Goal: Transaction & Acquisition: Purchase product/service

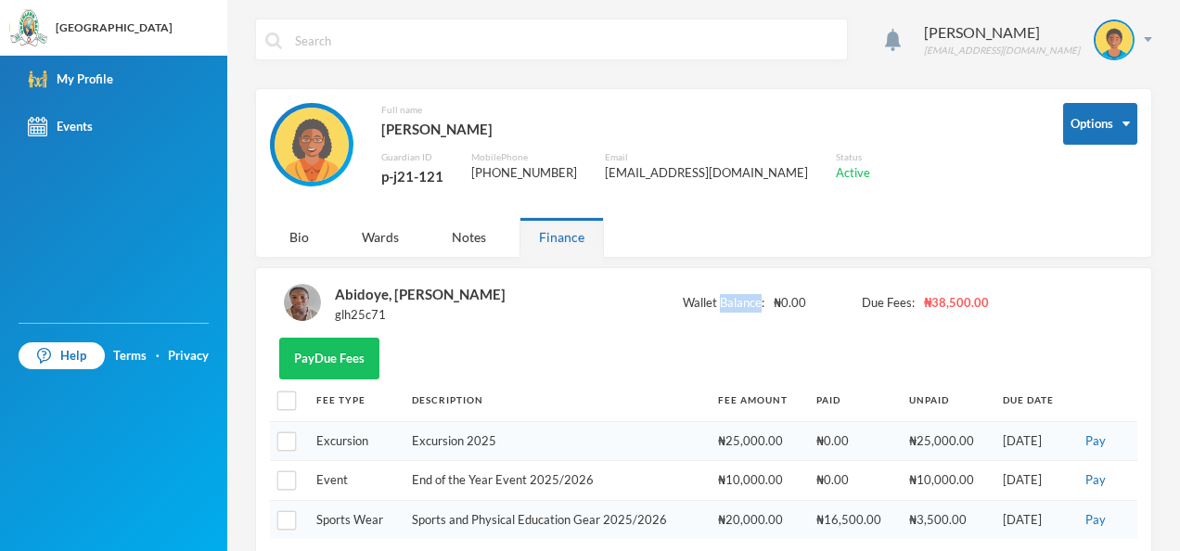
scroll to position [46, 0]
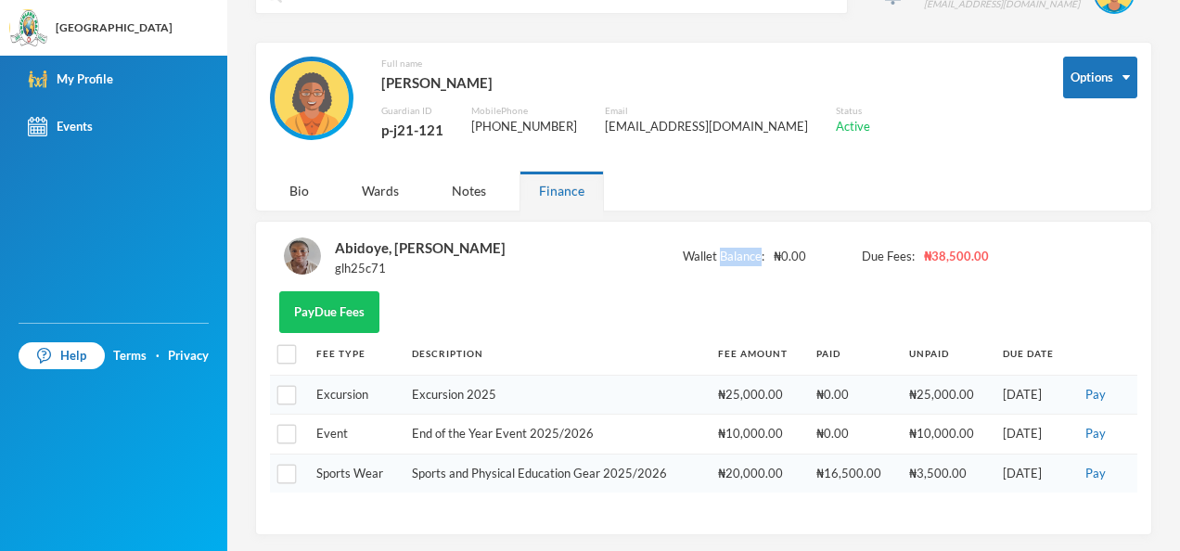
click at [739, 248] on span "Wallet Balance:" at bounding box center [724, 257] width 82 height 19
drag, startPoint x: 0, startPoint y: 0, endPoint x: 602, endPoint y: 296, distance: 670.9
click at [602, 296] on div "Pay Due Fees" at bounding box center [703, 312] width 867 height 42
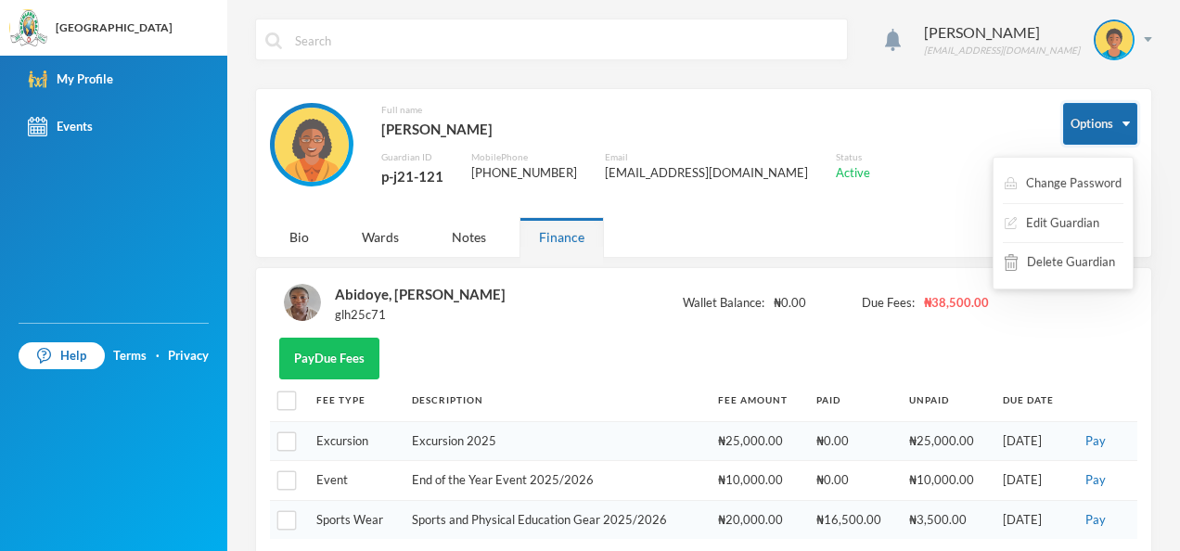
click at [1086, 118] on button "Options" at bounding box center [1100, 124] width 74 height 42
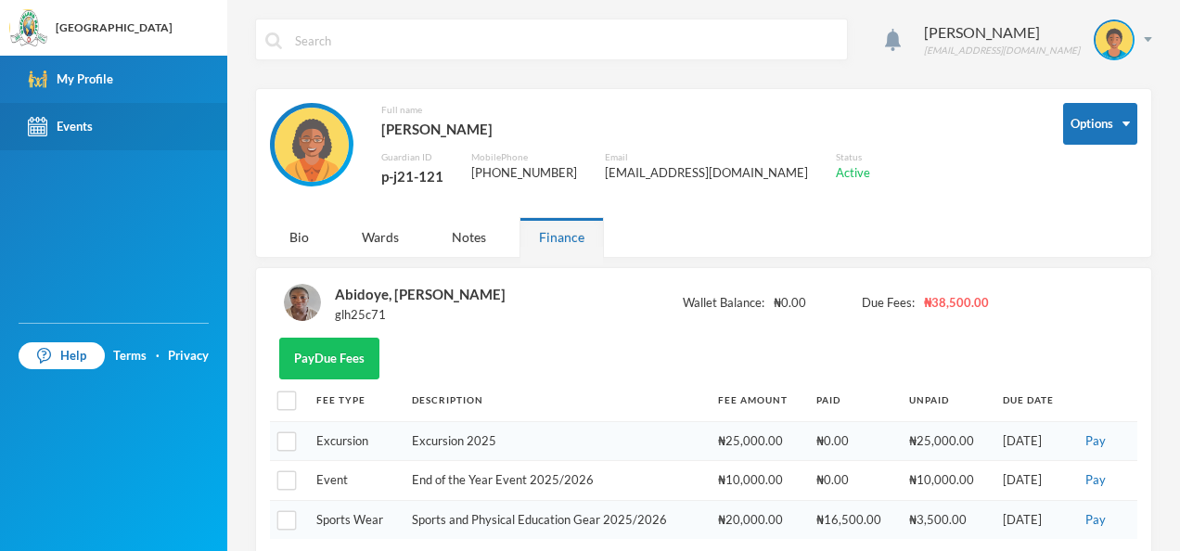
click at [93, 126] on div "Events" at bounding box center [60, 126] width 65 height 19
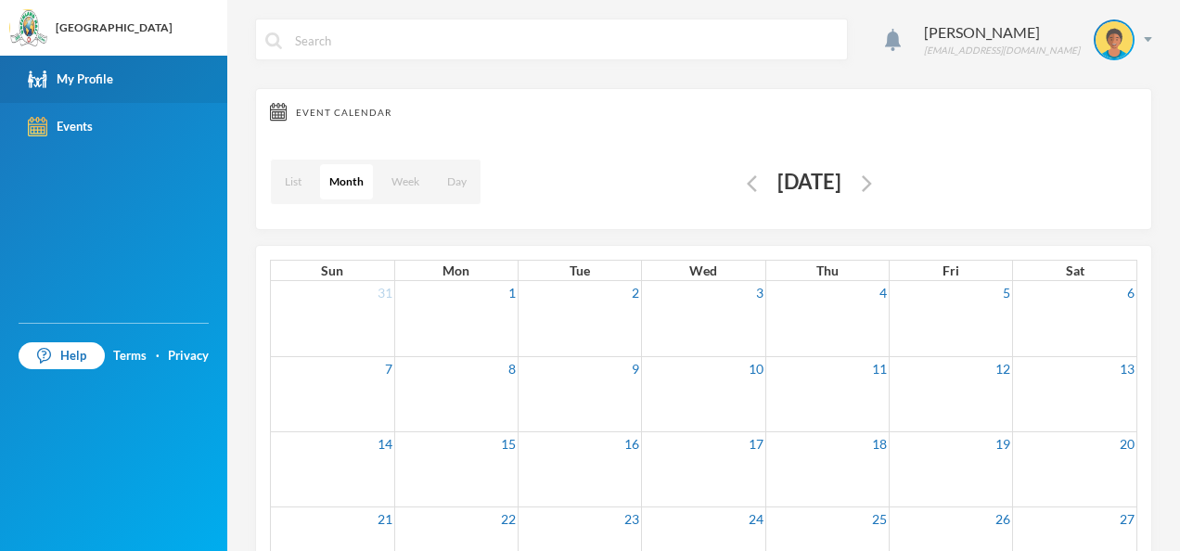
click at [176, 82] on link "My Profile" at bounding box center [113, 79] width 227 height 47
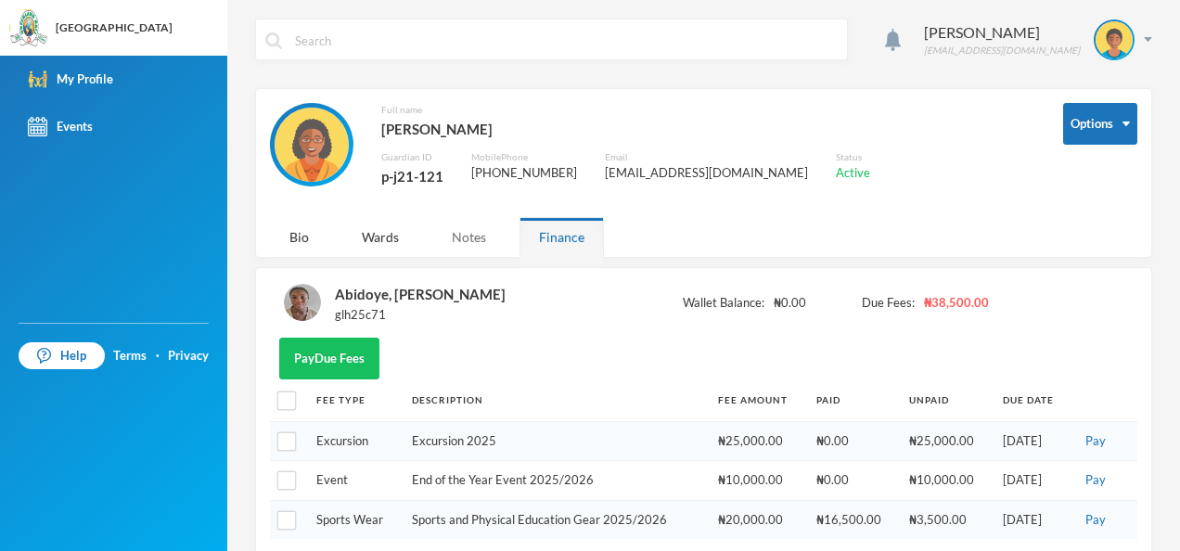
click at [473, 249] on div "Notes" at bounding box center [468, 237] width 73 height 40
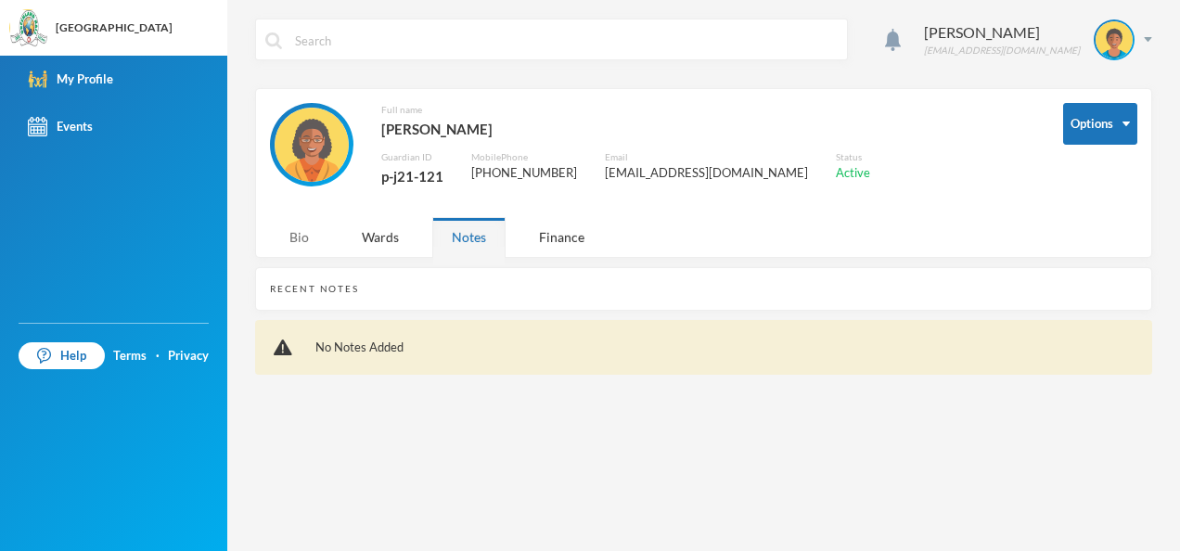
click at [314, 234] on div "Bio" at bounding box center [299, 237] width 58 height 40
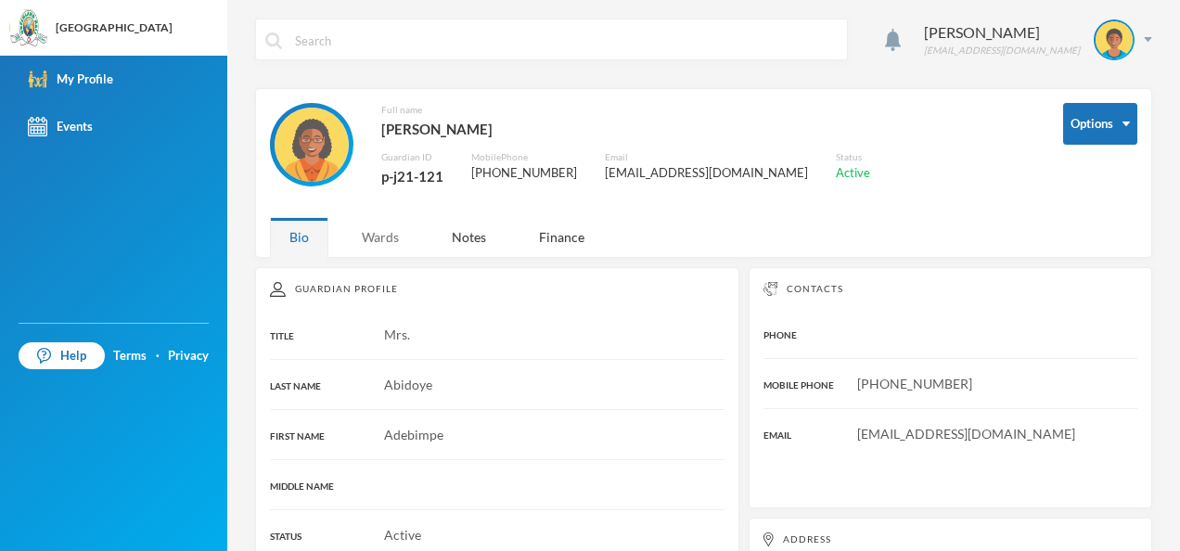
click at [401, 232] on div "Wards" at bounding box center [380, 237] width 76 height 40
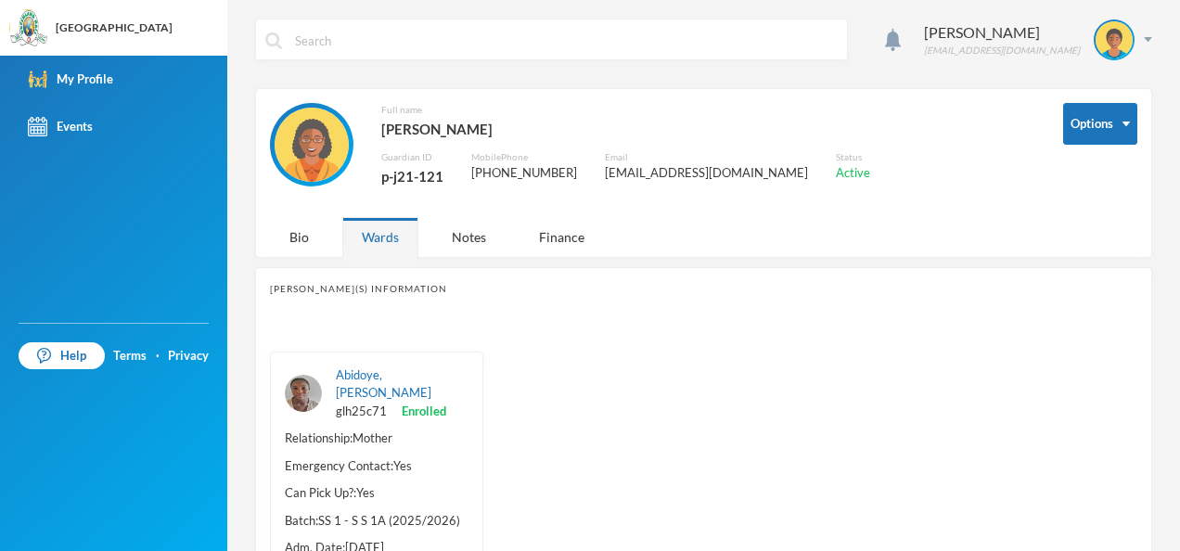
scroll to position [80, 0]
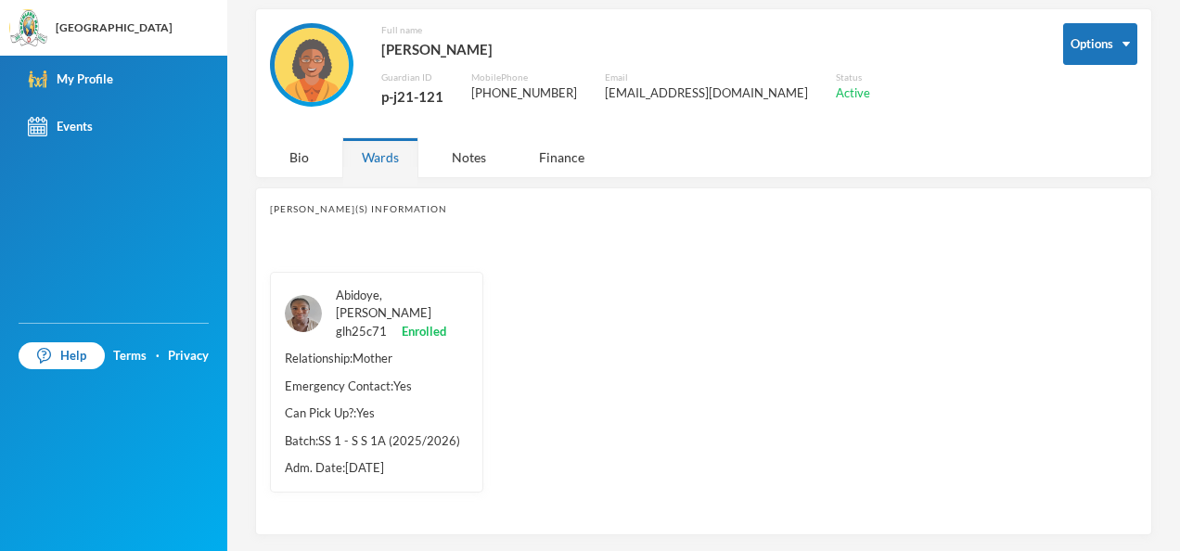
click at [393, 292] on link "Abidoye, [PERSON_NAME]" at bounding box center [384, 304] width 96 height 33
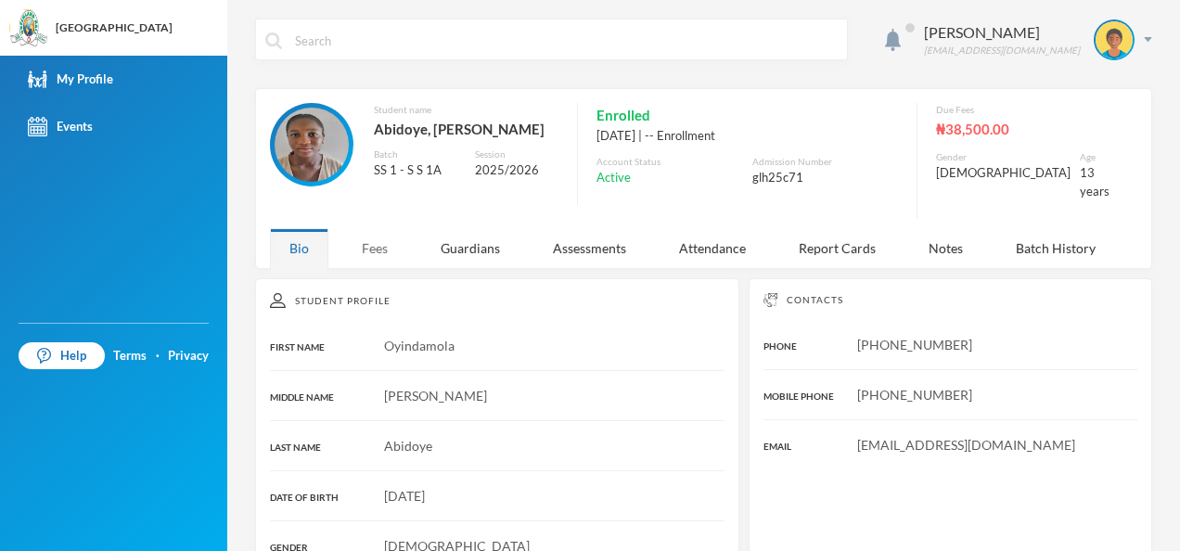
click at [382, 245] on div "Fees" at bounding box center [374, 248] width 65 height 40
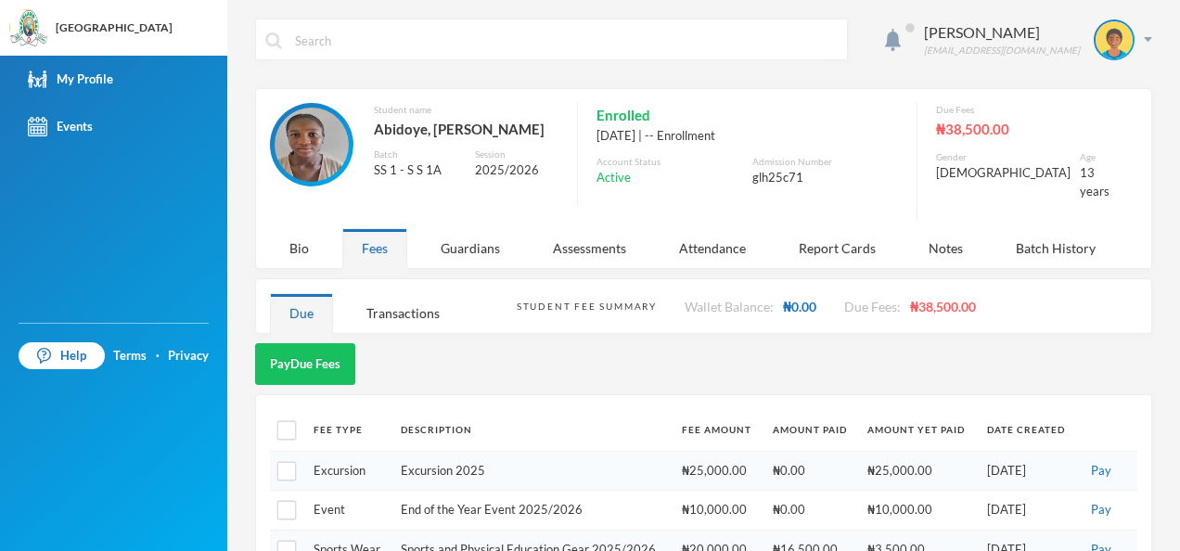
scroll to position [45, 0]
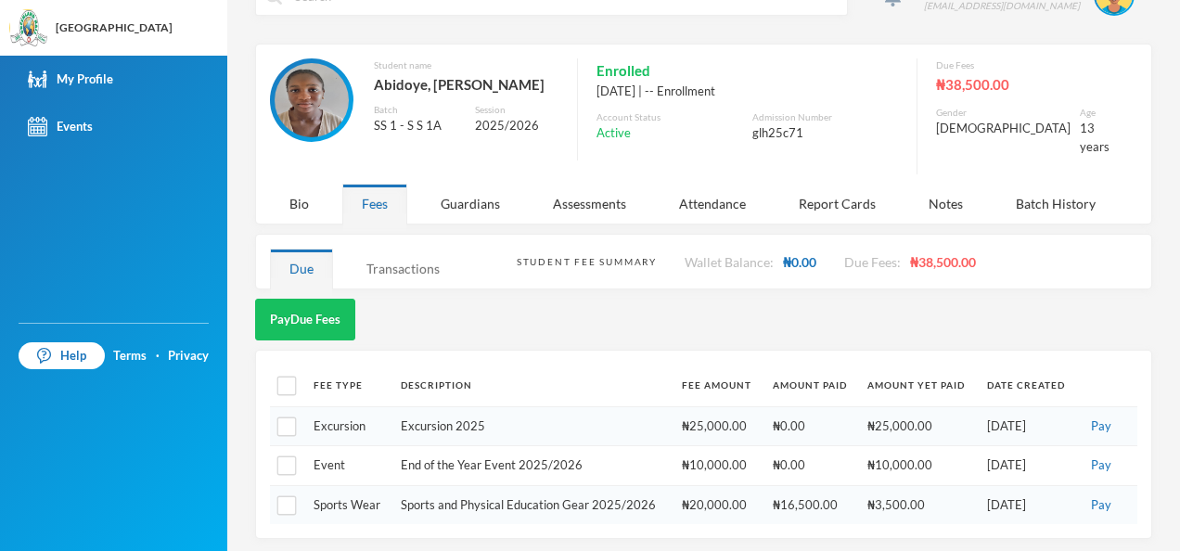
click at [418, 254] on div "Transactions" at bounding box center [403, 269] width 112 height 40
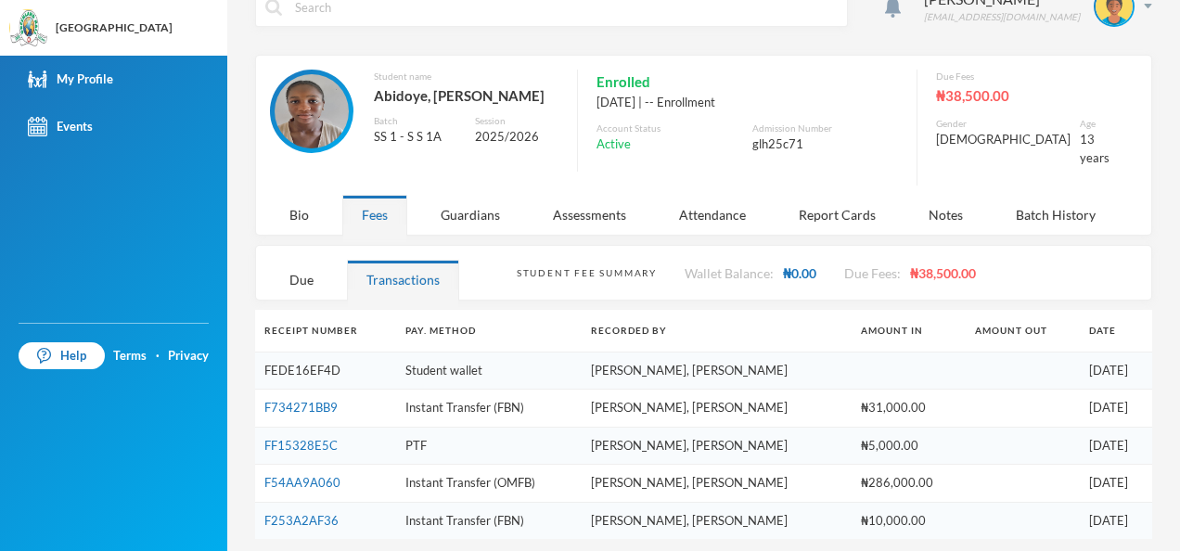
click at [327, 363] on link "FEDE16EF4D" at bounding box center [302, 370] width 76 height 15
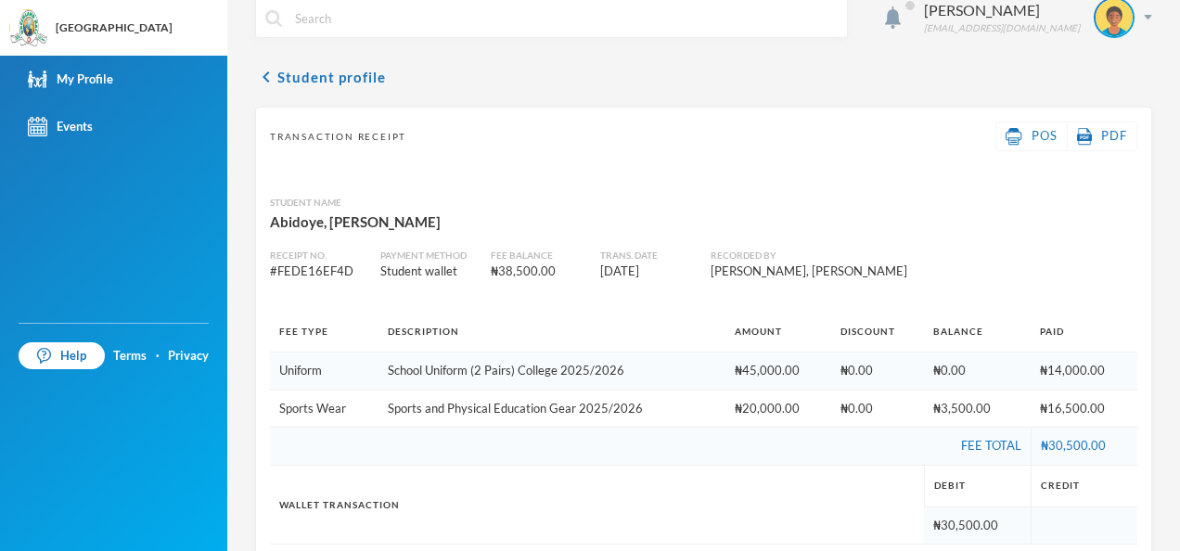
scroll to position [21, 0]
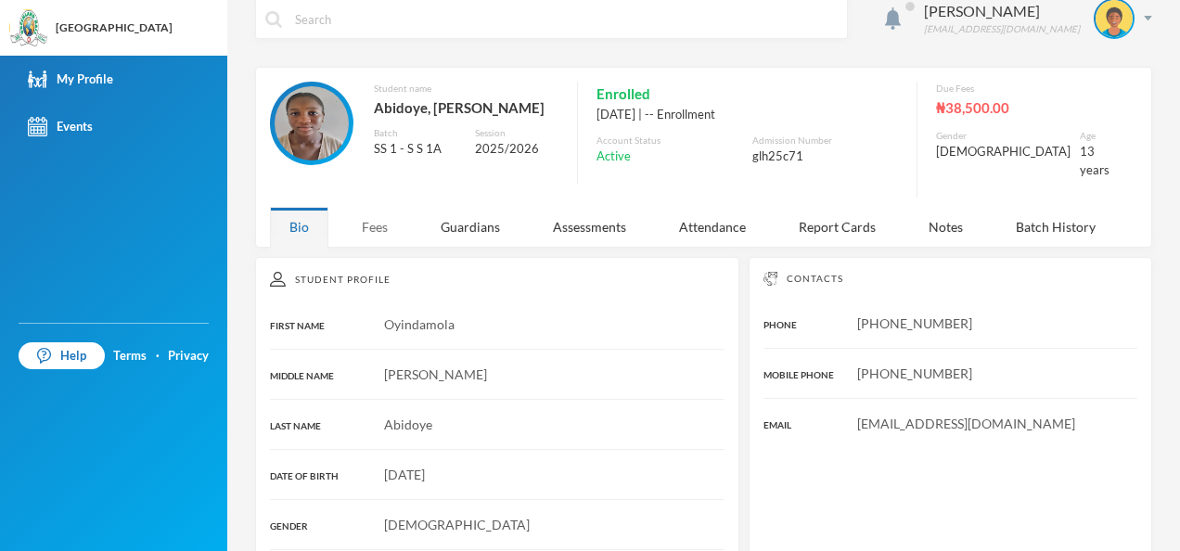
click at [392, 220] on div "Fees" at bounding box center [374, 227] width 65 height 40
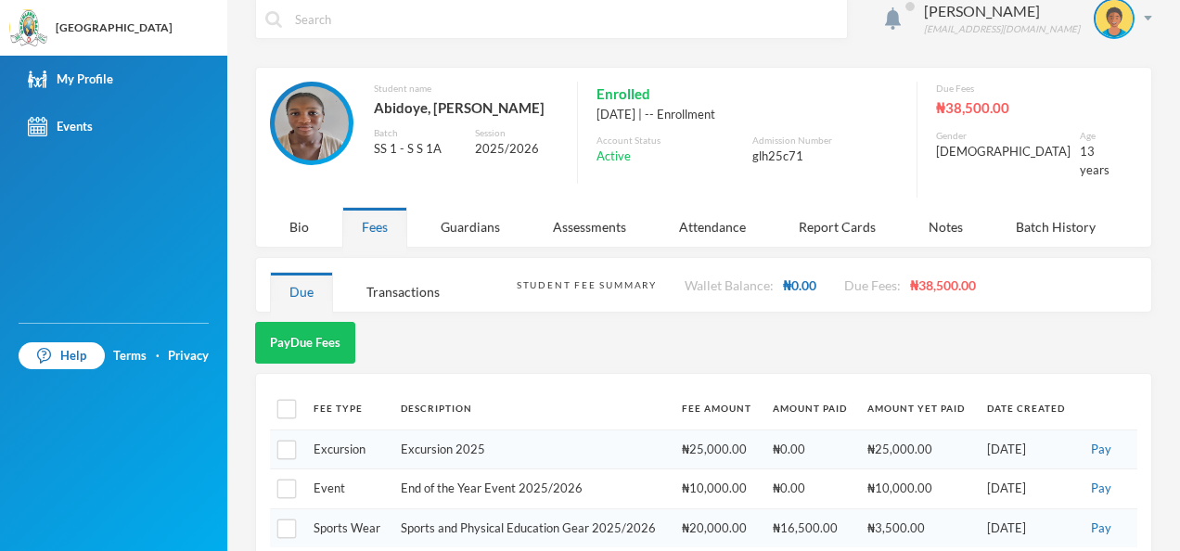
scroll to position [45, 0]
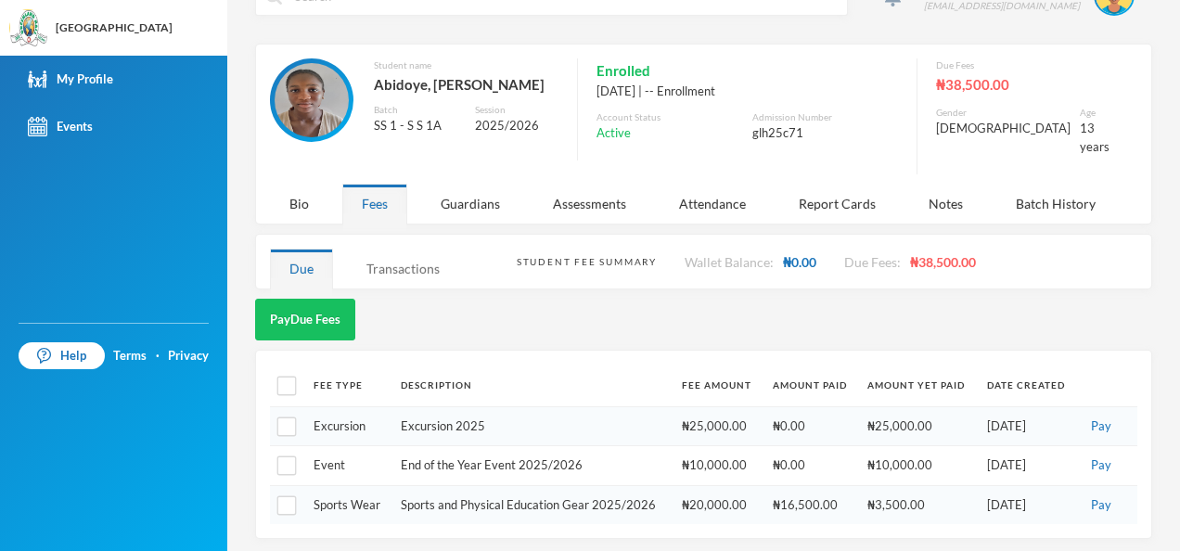
click at [397, 270] on div "Transactions" at bounding box center [403, 269] width 112 height 40
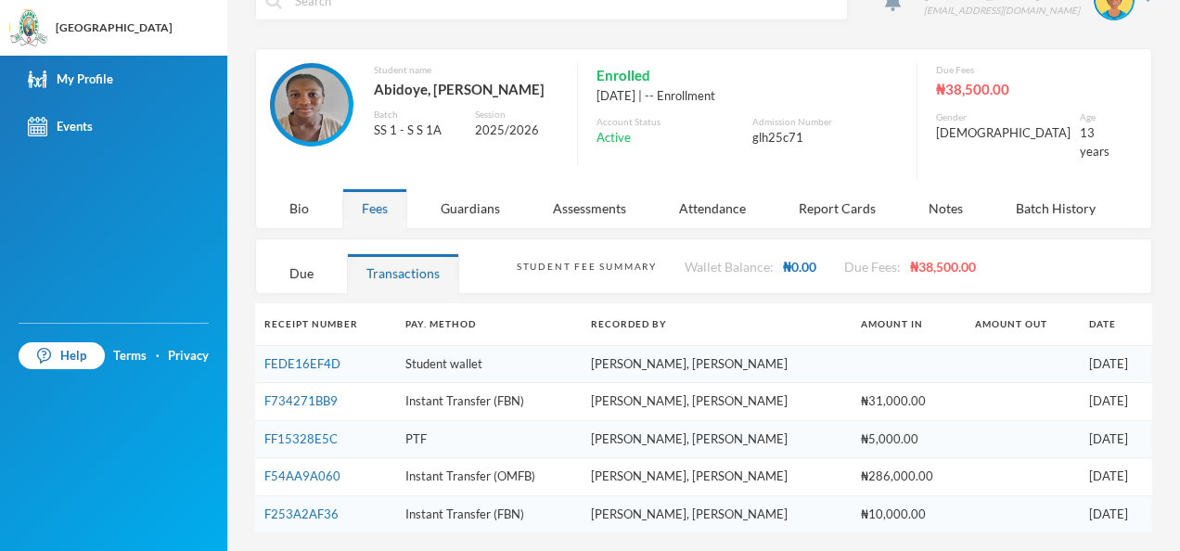
scroll to position [33, 0]
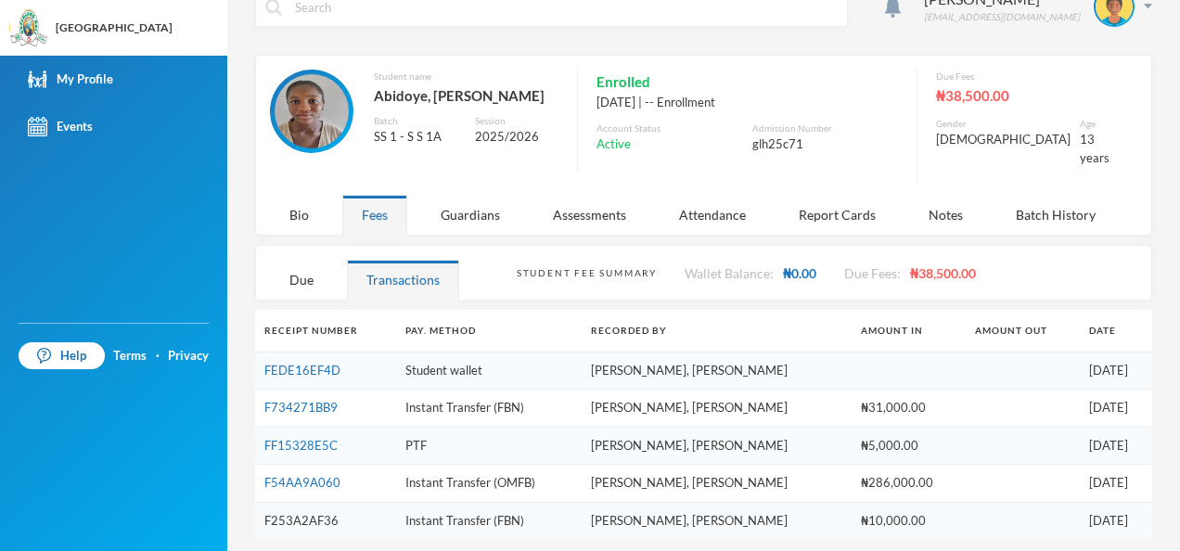
click at [298, 513] on link "F253A2AF36" at bounding box center [301, 520] width 74 height 15
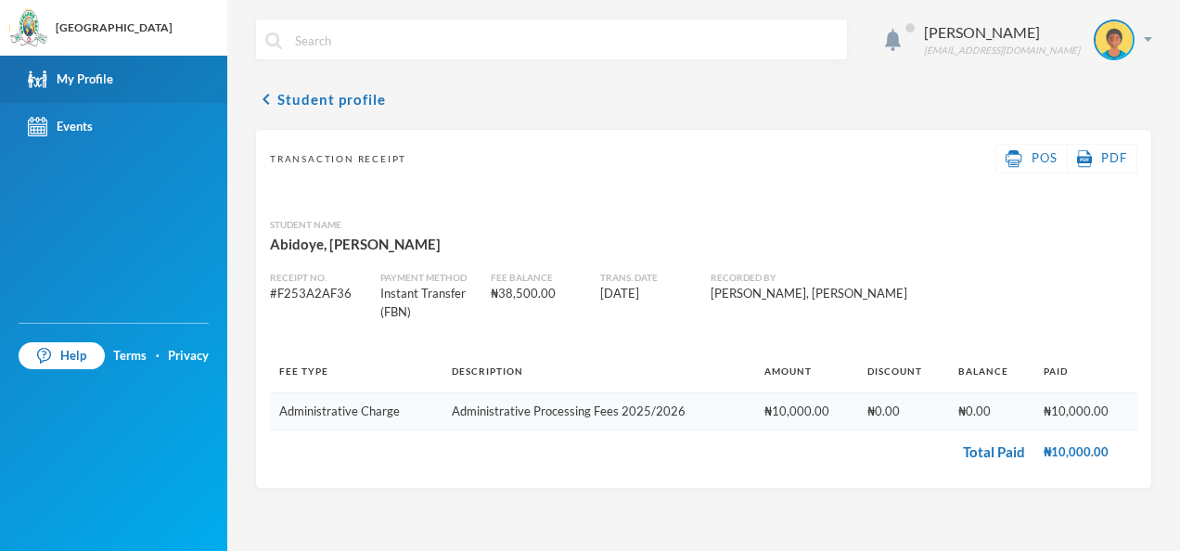
click at [110, 84] on div "My Profile" at bounding box center [70, 79] width 85 height 19
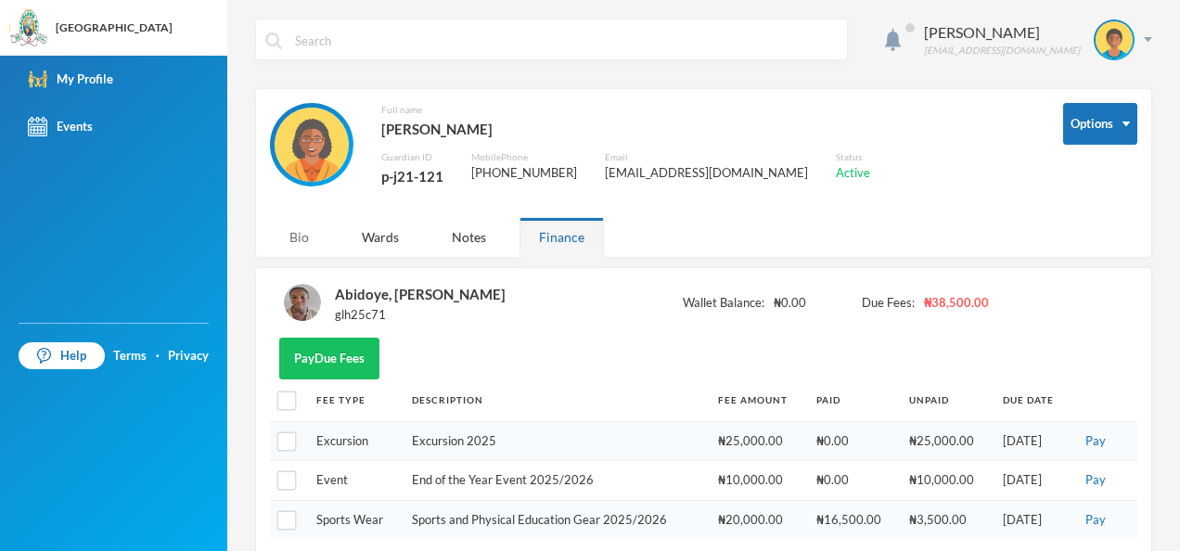
click at [297, 248] on div "Bio" at bounding box center [299, 237] width 58 height 40
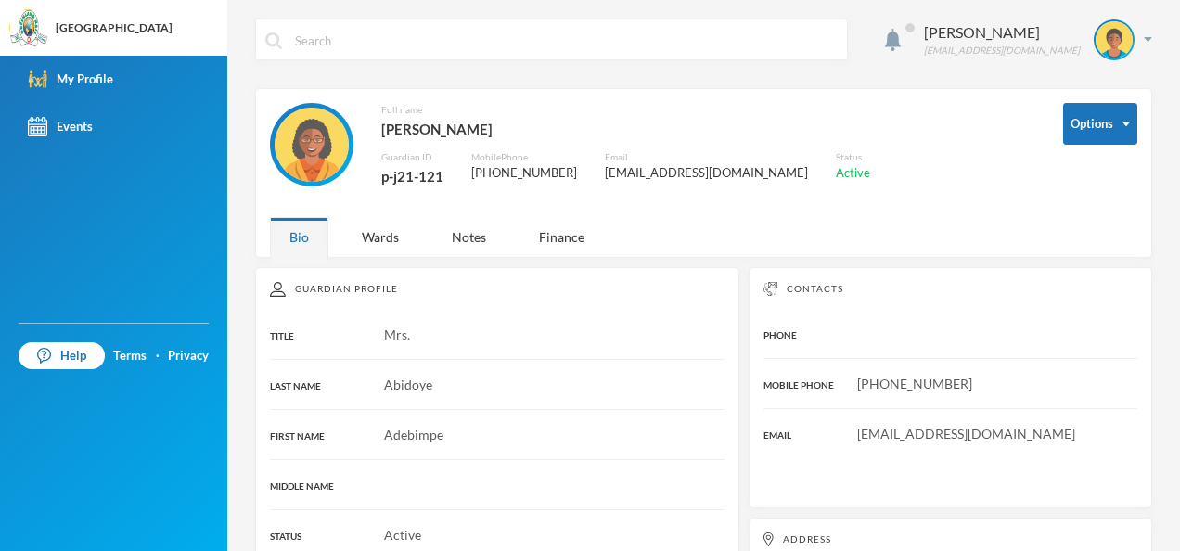
click at [297, 248] on div "Bio" at bounding box center [299, 237] width 58 height 40
click at [388, 230] on div "Wards" at bounding box center [380, 237] width 76 height 40
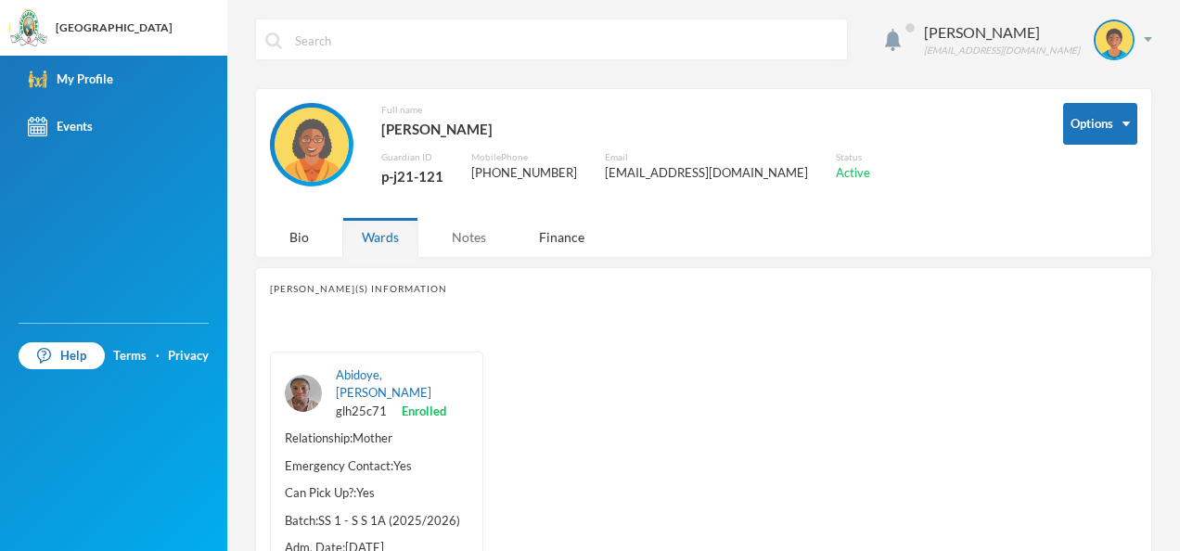
click at [473, 241] on div "Notes" at bounding box center [468, 237] width 73 height 40
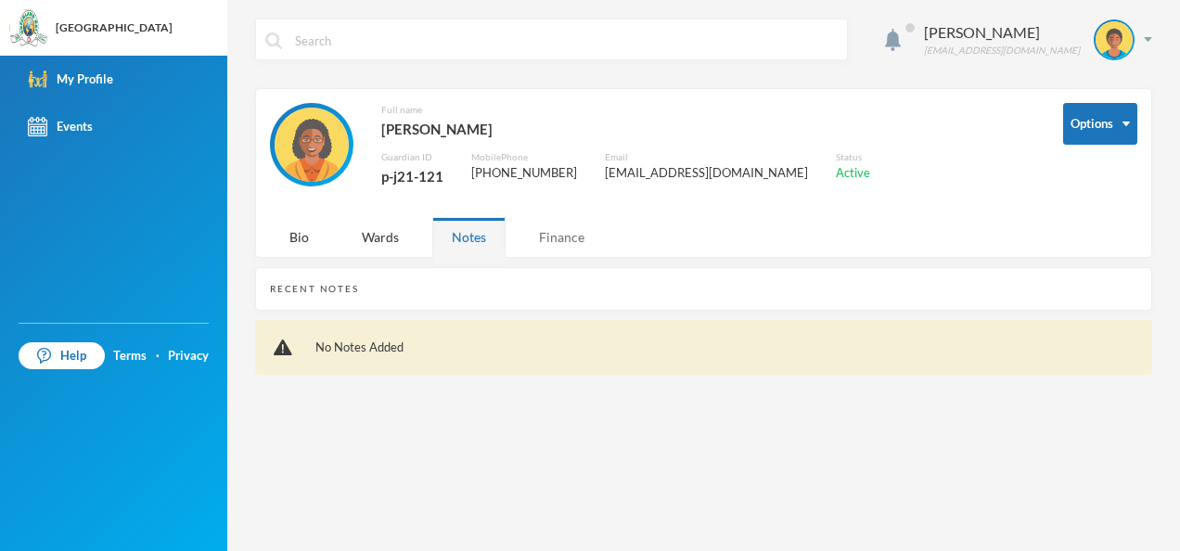
click at [553, 223] on div "Finance" at bounding box center [562, 237] width 84 height 40
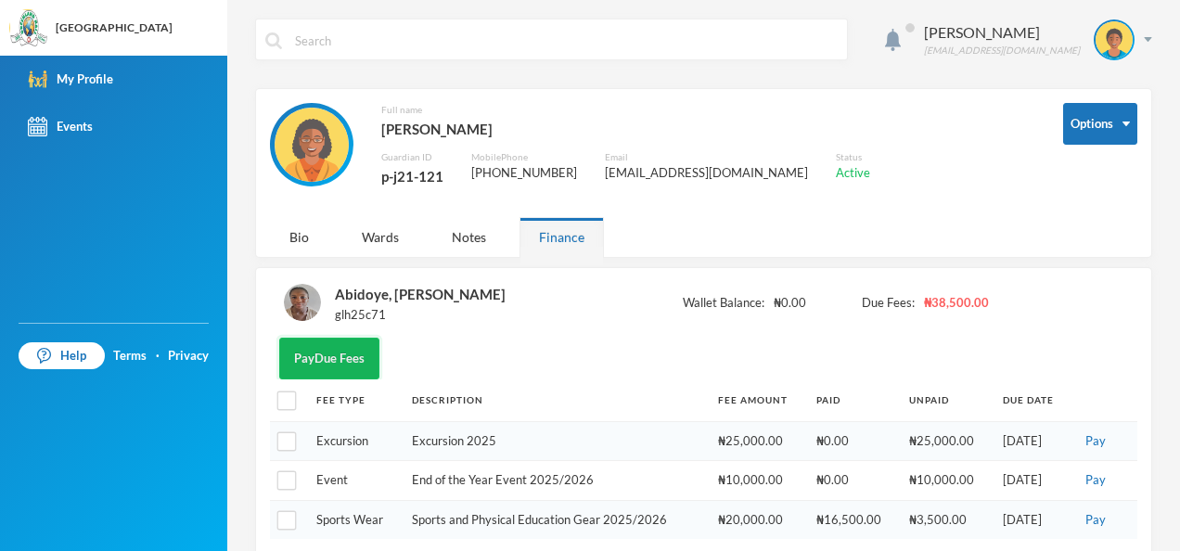
click at [343, 369] on button "Pay Due Fees" at bounding box center [329, 359] width 100 height 42
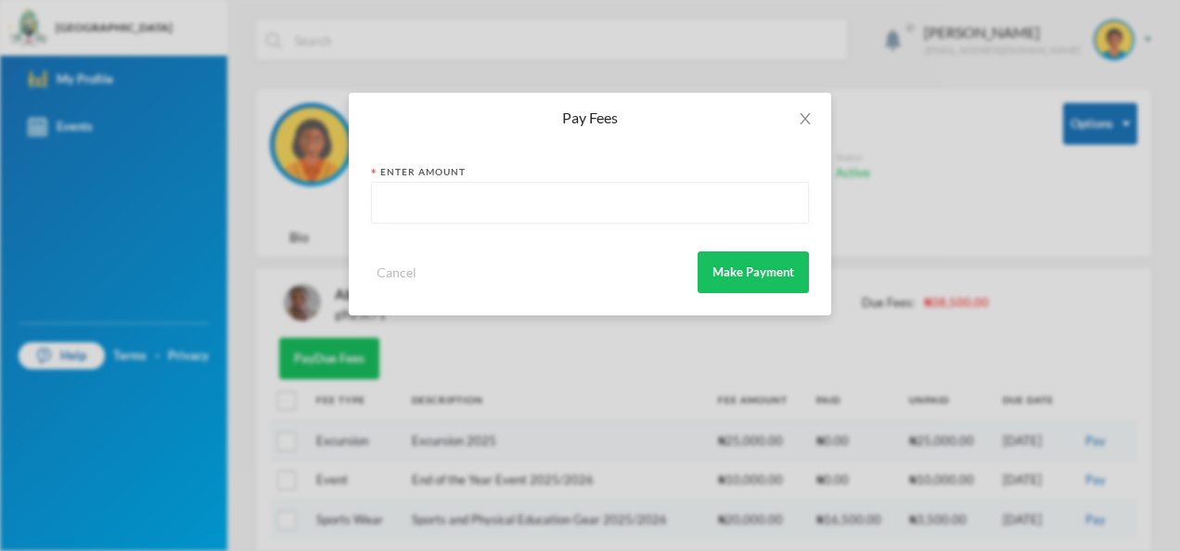
click at [514, 199] on input "text" at bounding box center [590, 204] width 418 height 42
type input "10,000"
click at [787, 267] on button "Make Payment" at bounding box center [753, 272] width 111 height 42
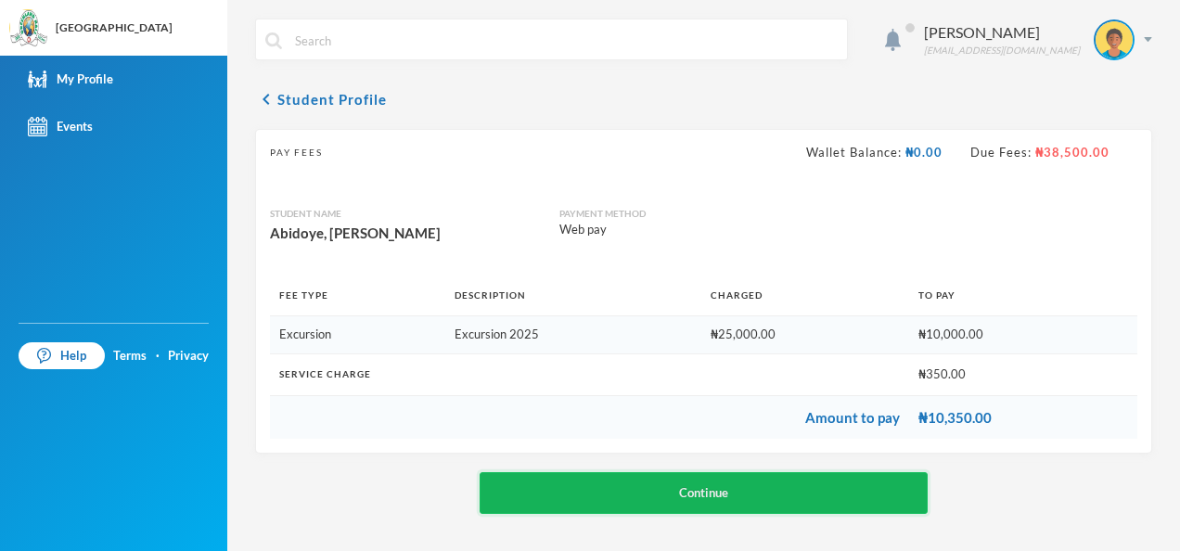
click at [746, 494] on button "Continue" at bounding box center [704, 493] width 449 height 42
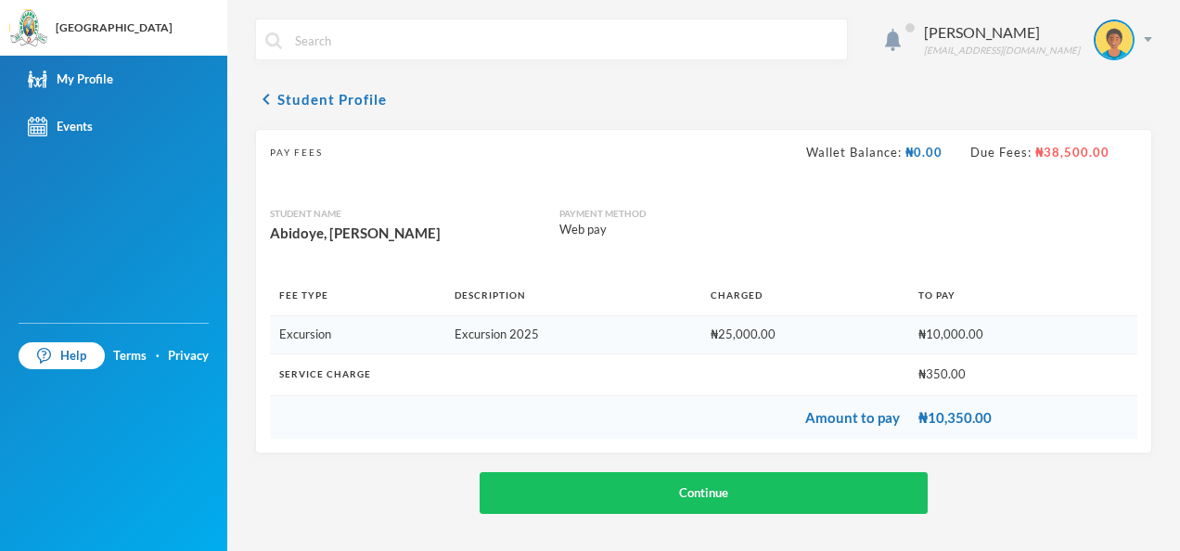
click at [343, 118] on div "chevron_left Student Profile Pay Fees Wallet Balance: ₦0.00 Due Fees: ₦38,500.0…" at bounding box center [703, 301] width 897 height 426
click at [330, 98] on button "chevron_left Student Profile" at bounding box center [321, 99] width 132 height 22
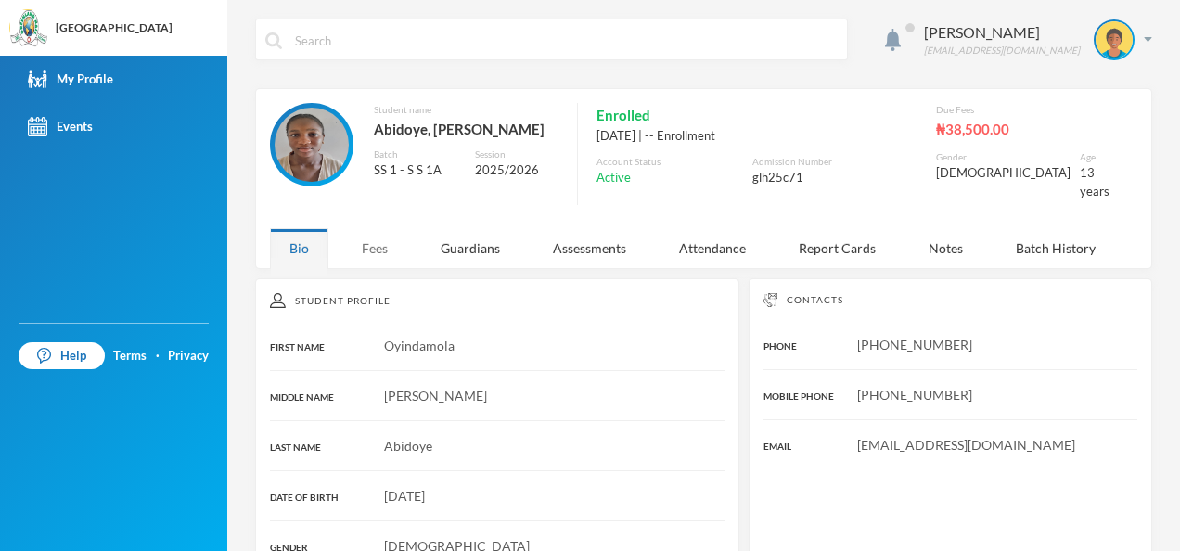
click at [392, 242] on div "Fees" at bounding box center [374, 248] width 65 height 40
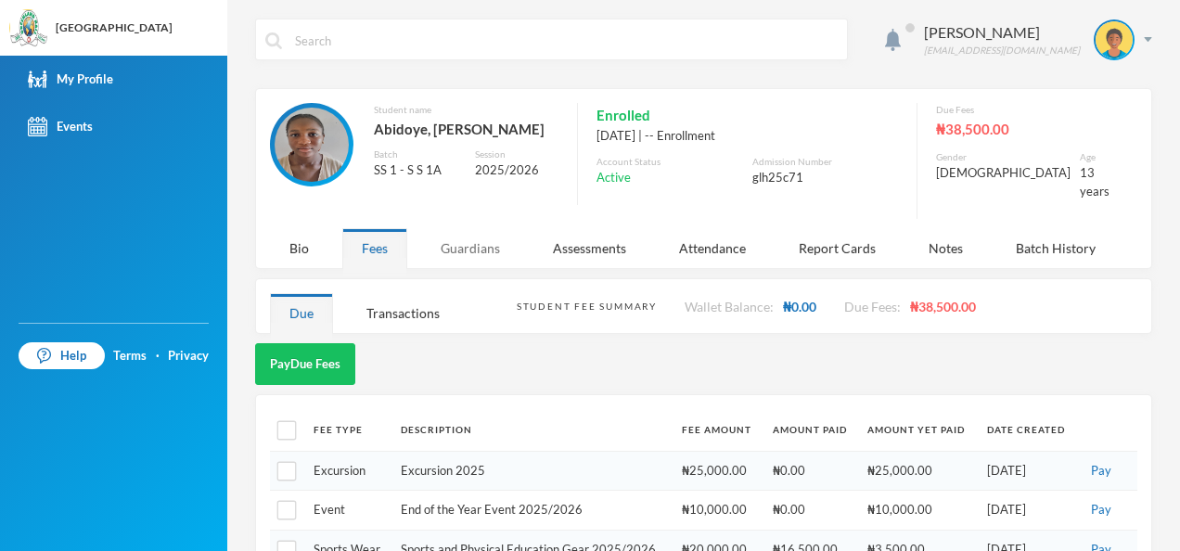
click at [468, 251] on div "Guardians" at bounding box center [470, 248] width 98 height 40
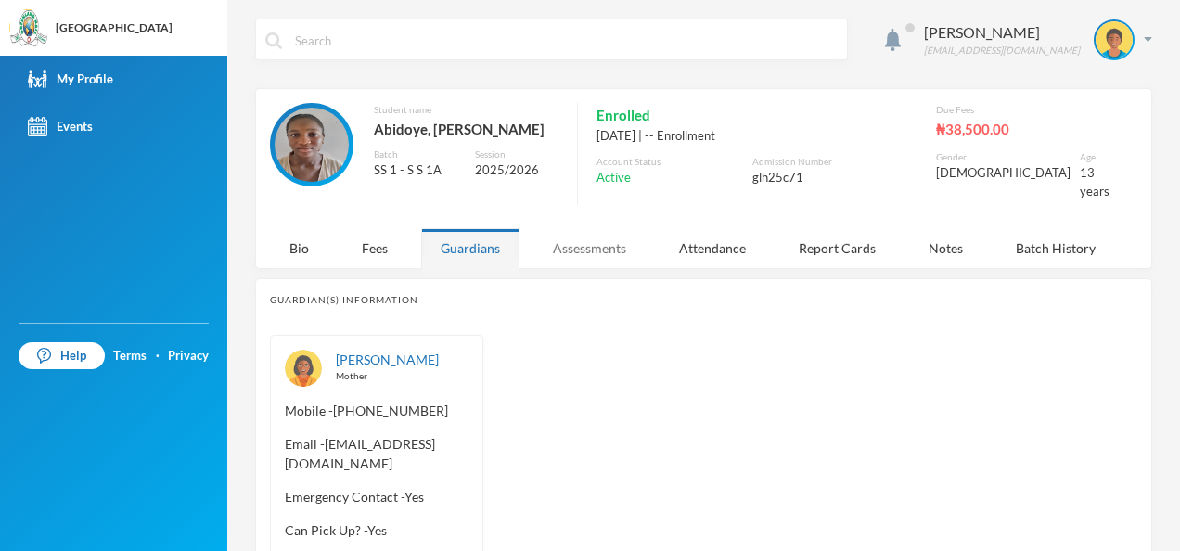
click at [572, 245] on div "Assessments" at bounding box center [589, 248] width 112 height 40
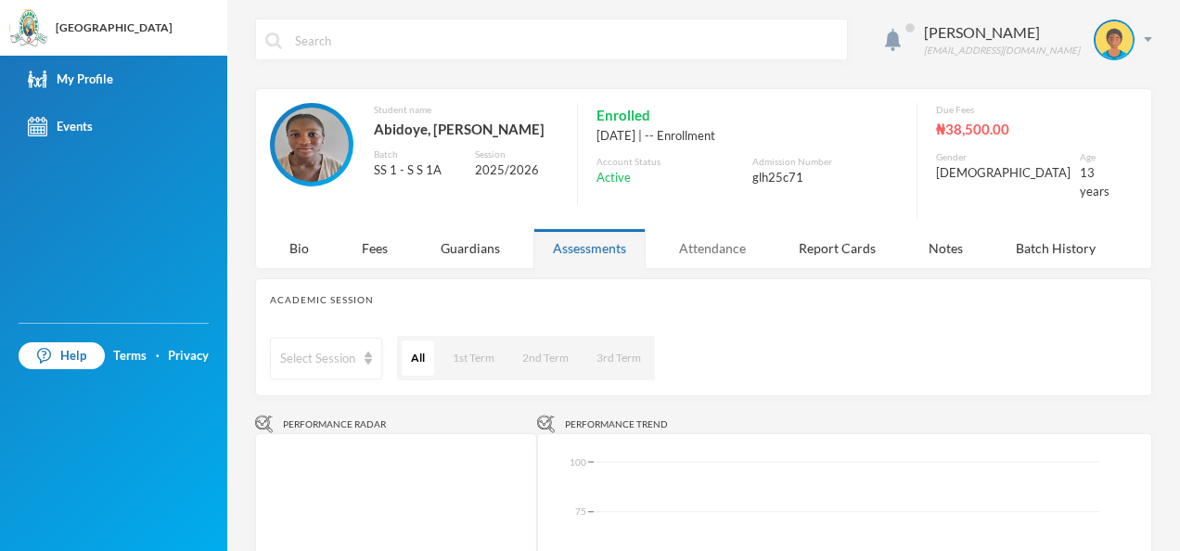
click at [729, 242] on div "Attendance" at bounding box center [713, 248] width 106 height 40
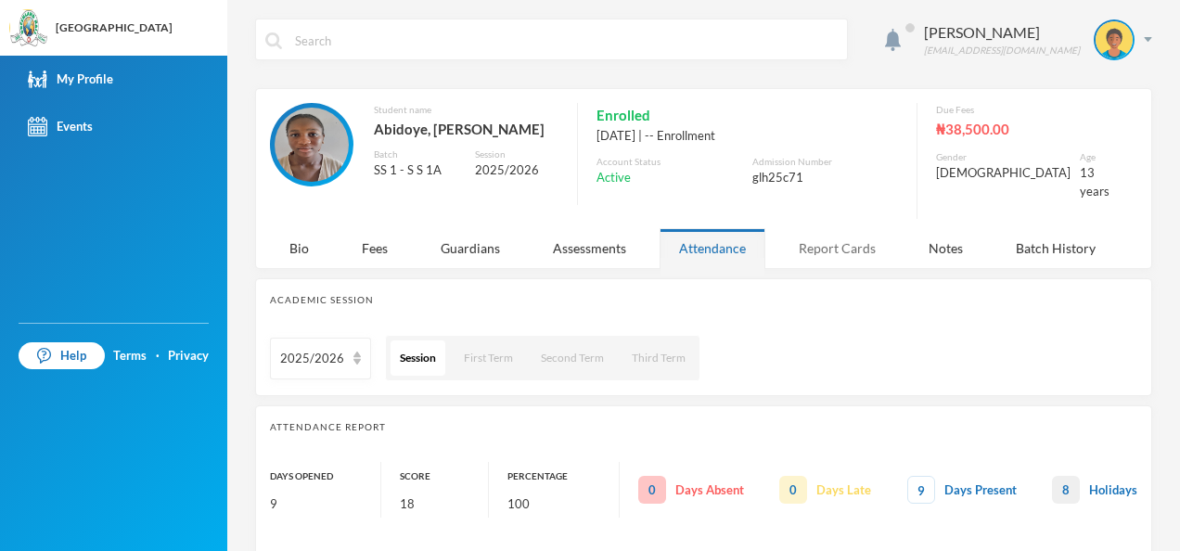
click at [819, 251] on div "Report Cards" at bounding box center [837, 248] width 116 height 40
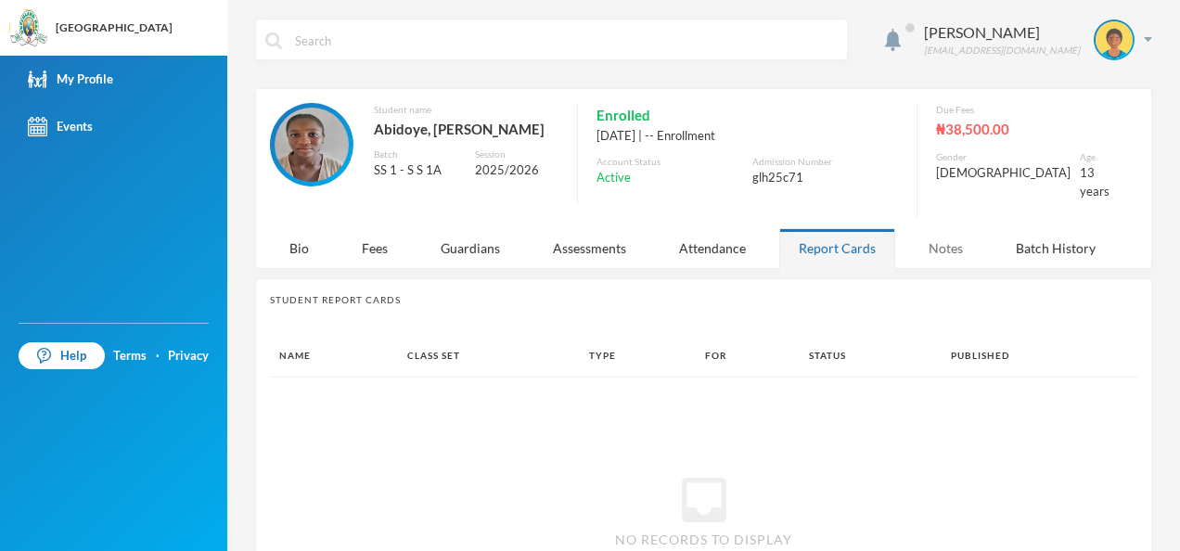
click at [952, 258] on div "Notes" at bounding box center [945, 248] width 73 height 40
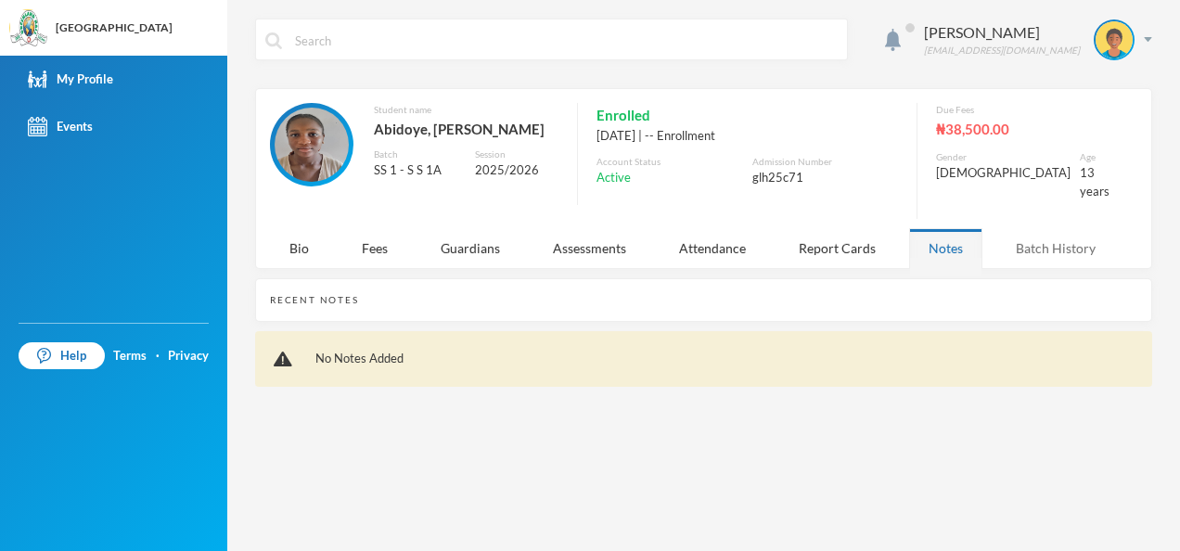
click at [1025, 251] on div "Batch History" at bounding box center [1055, 248] width 119 height 40
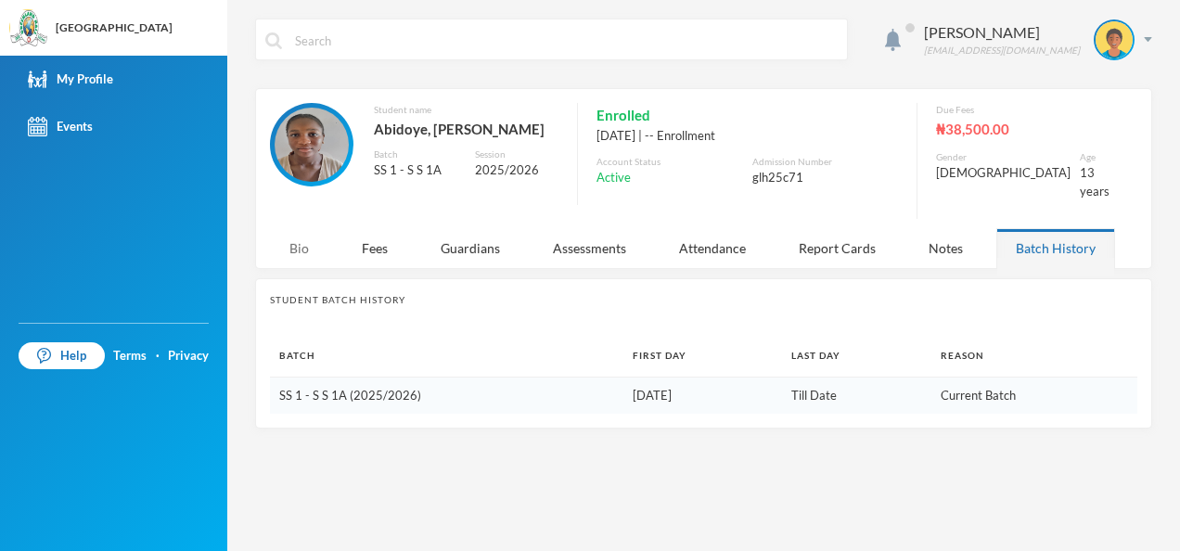
click at [295, 233] on div "Bio" at bounding box center [299, 248] width 58 height 40
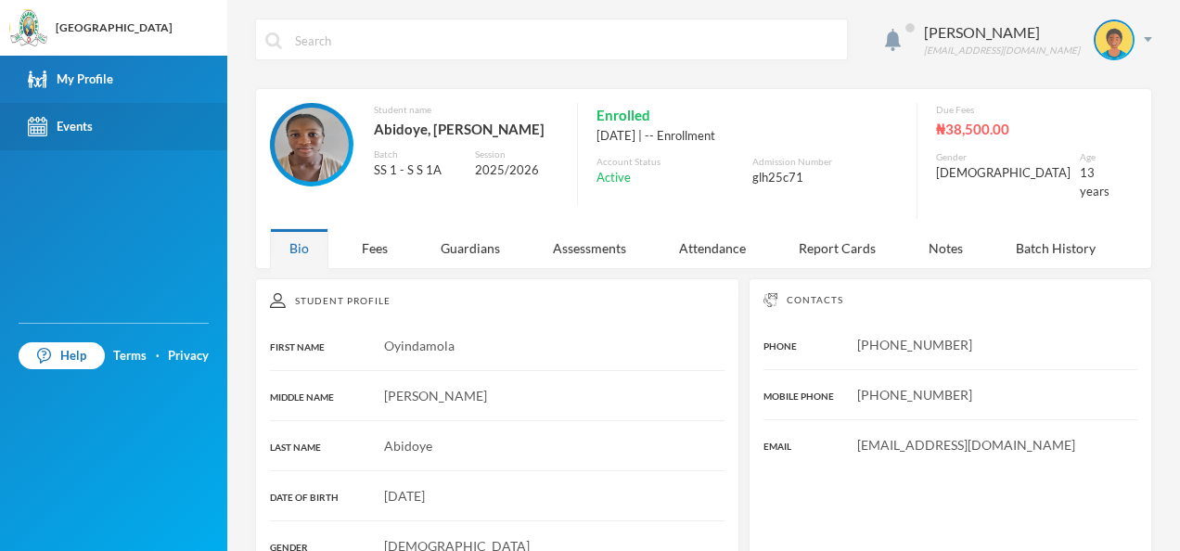
click at [85, 112] on link "Events" at bounding box center [113, 126] width 227 height 47
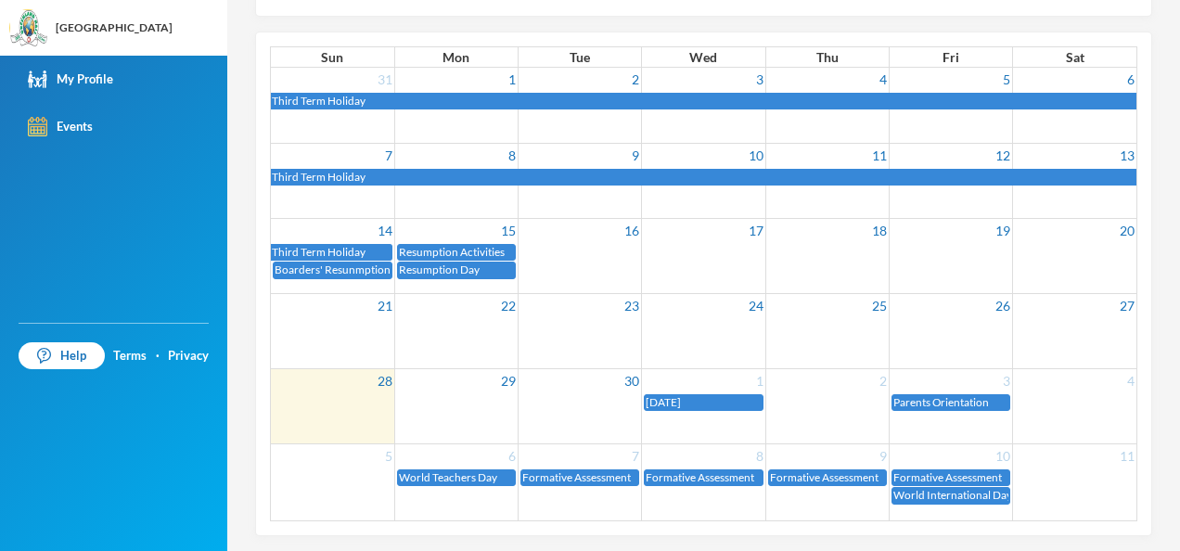
scroll to position [214, 0]
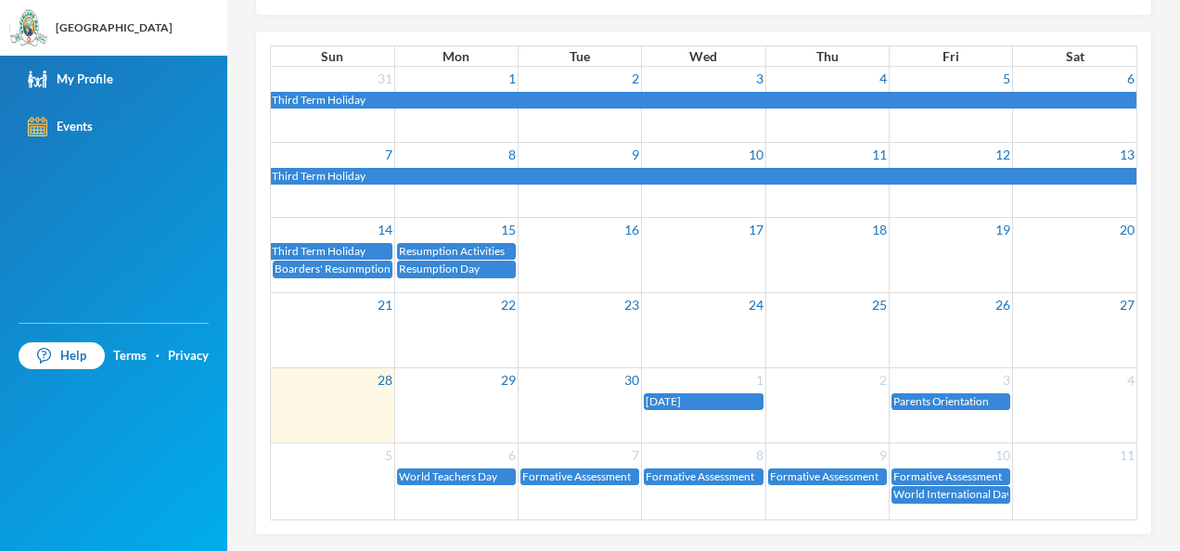
click at [910, 409] on td at bounding box center [950, 404] width 123 height 75
click at [910, 401] on span "Parents Orientation" at bounding box center [941, 401] width 96 height 14
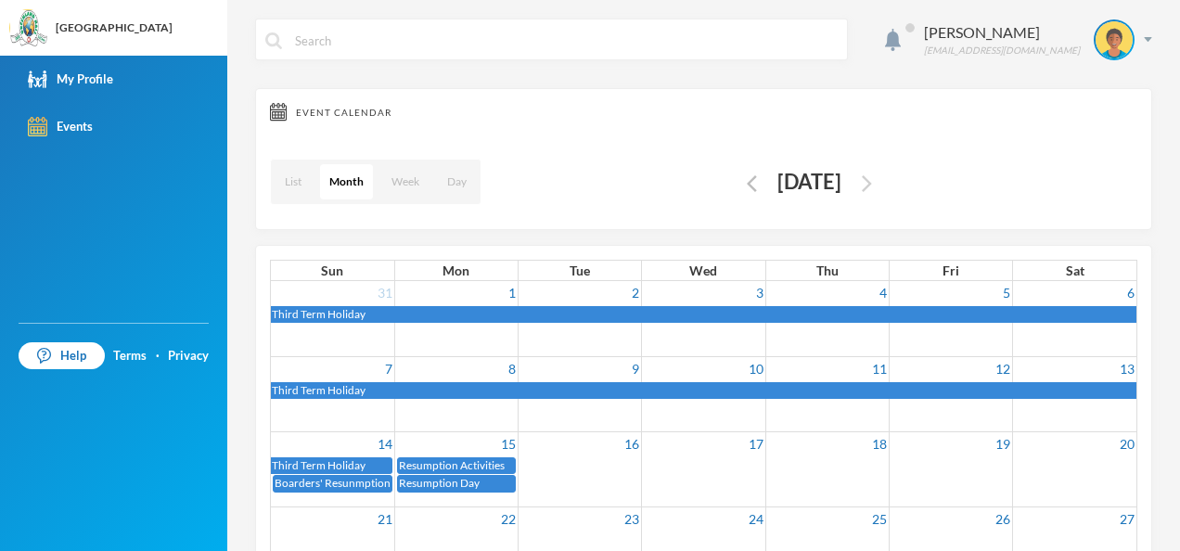
click at [872, 186] on img "button" at bounding box center [867, 183] width 10 height 17
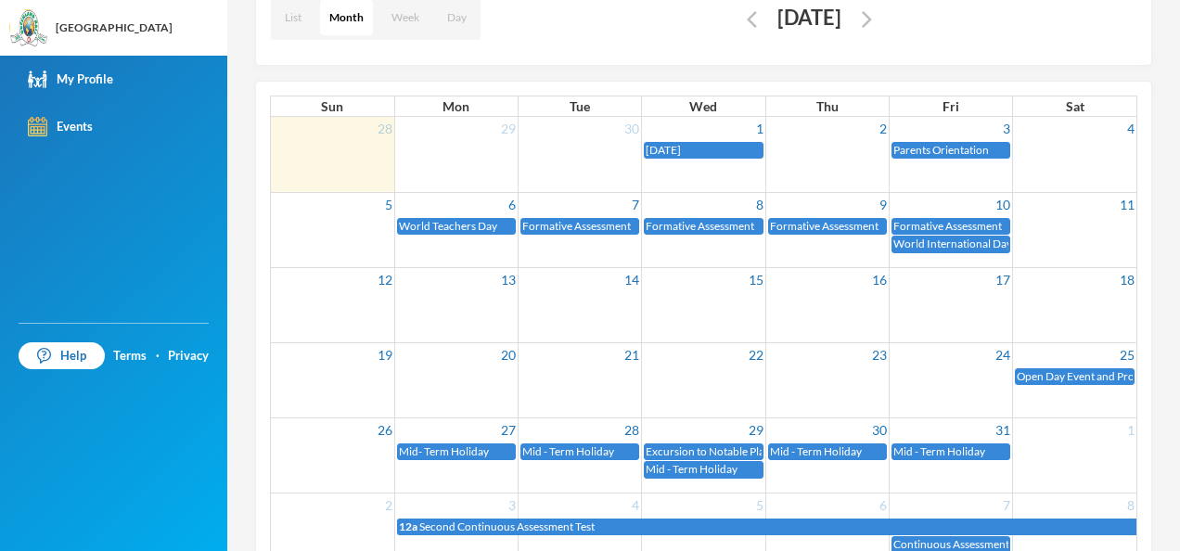
scroll to position [165, 0]
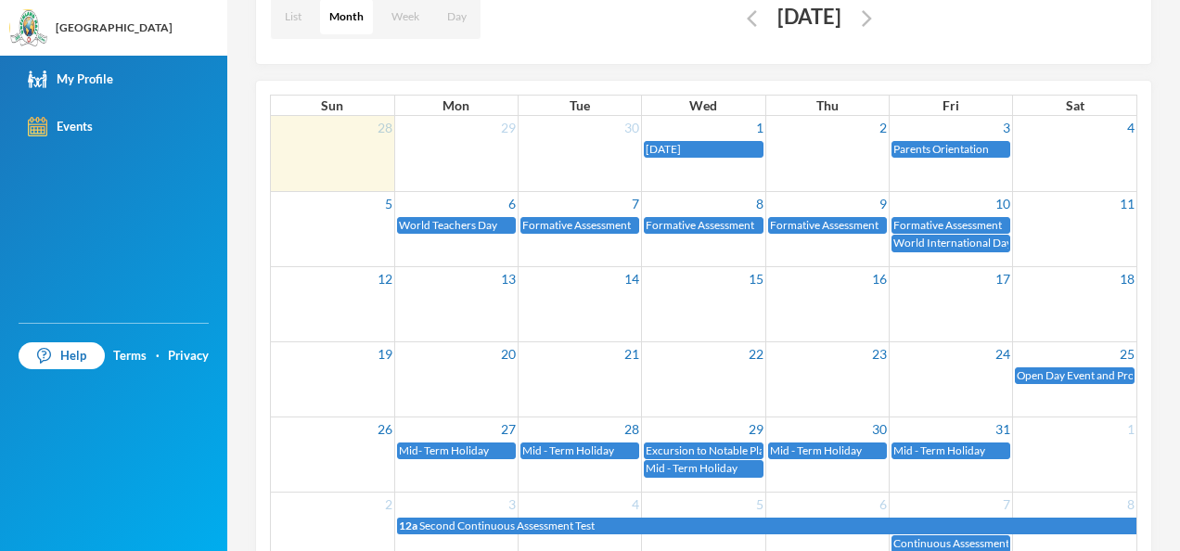
click at [1053, 386] on td at bounding box center [1074, 378] width 123 height 75
click at [1052, 367] on link "Open Day Event and Projects Exhibition" at bounding box center [1075, 376] width 120 height 18
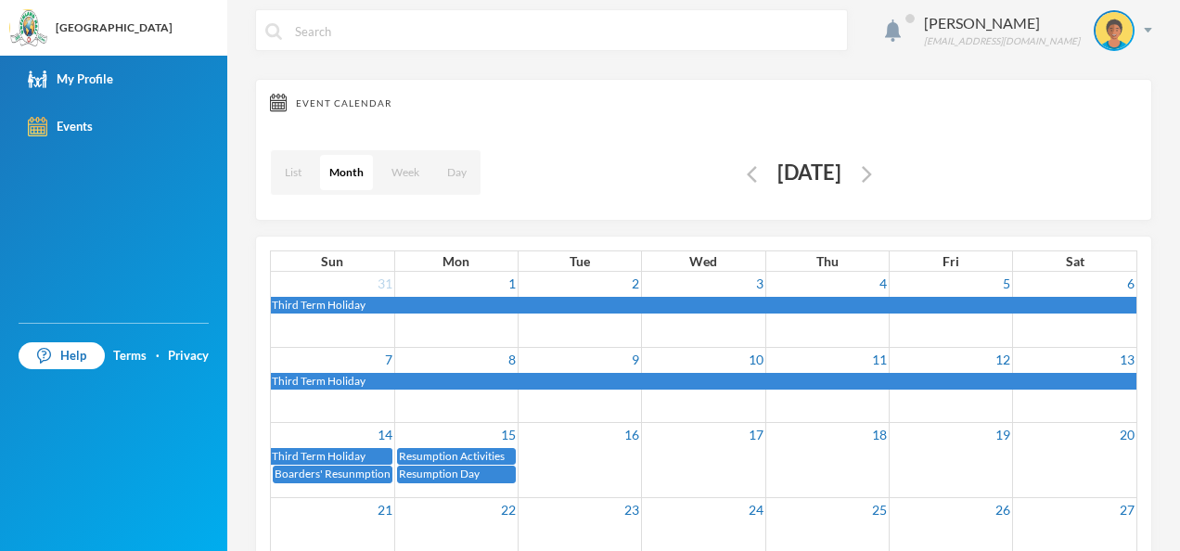
scroll to position [8, 0]
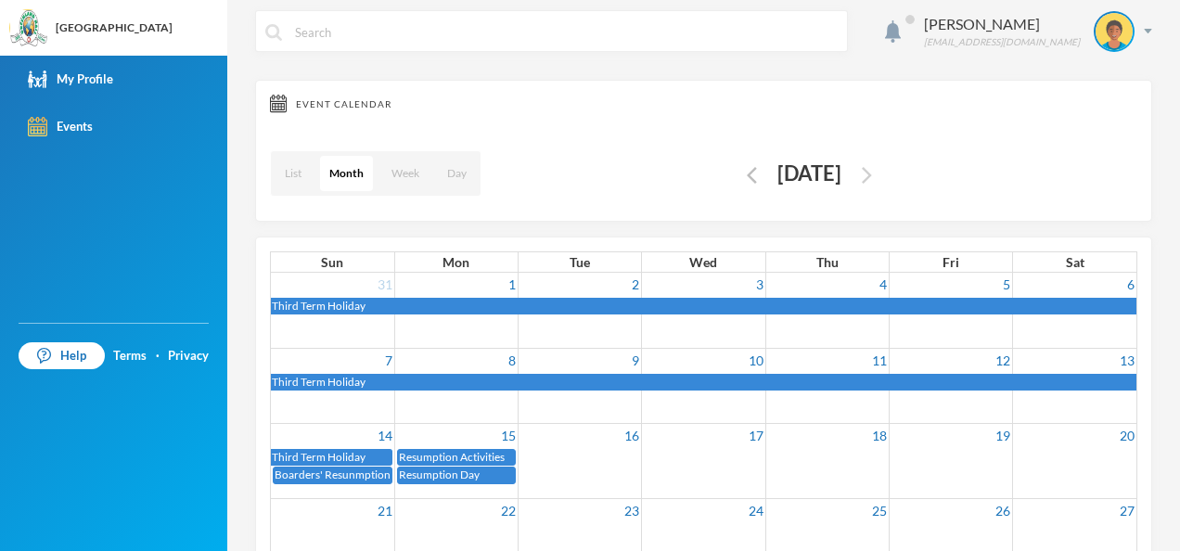
click at [872, 173] on img "button" at bounding box center [867, 175] width 10 height 17
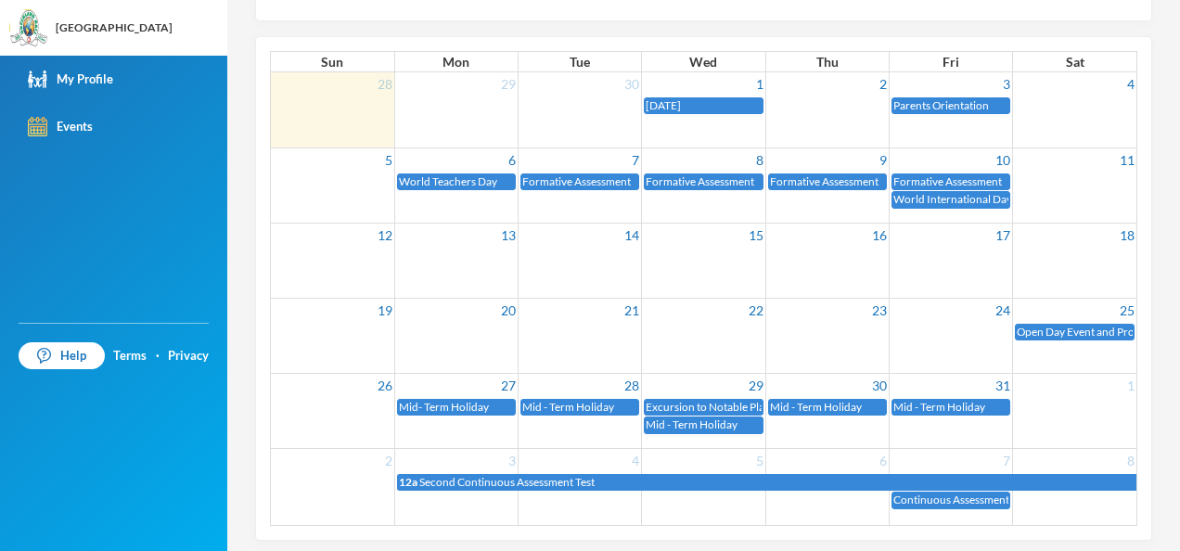
scroll to position [214, 0]
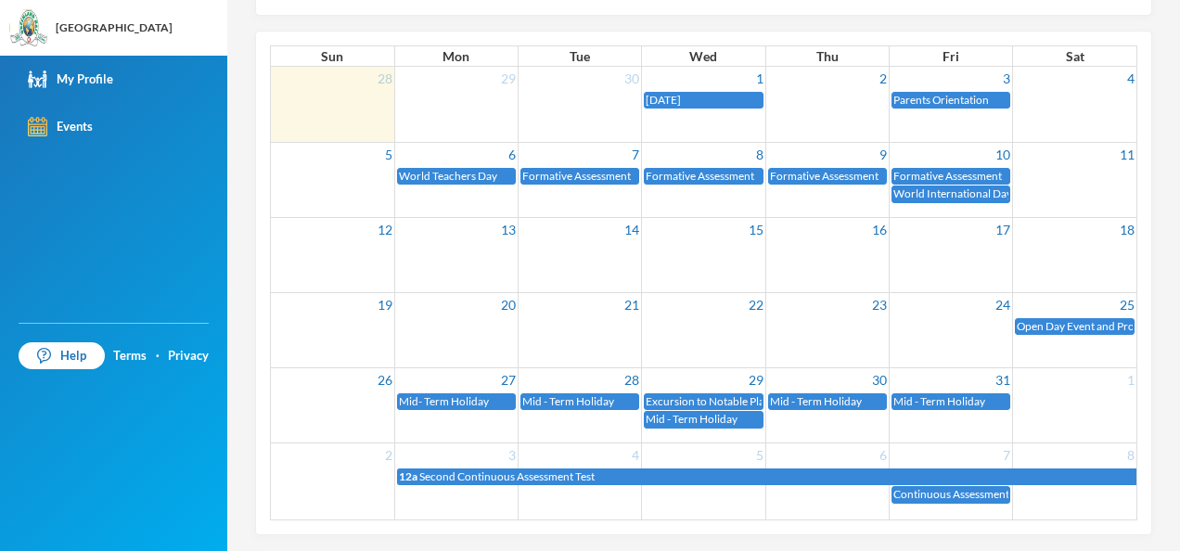
click at [733, 399] on span "Excursion to Notable Places" at bounding box center [713, 401] width 135 height 14
